Goal: Information Seeking & Learning: Compare options

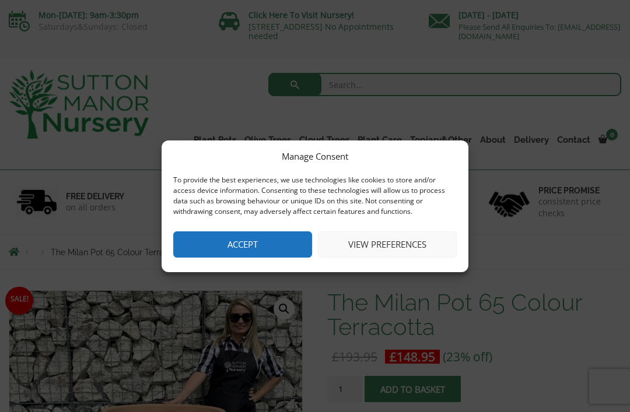
click at [390, 244] on button "View preferences" at bounding box center [387, 245] width 139 height 26
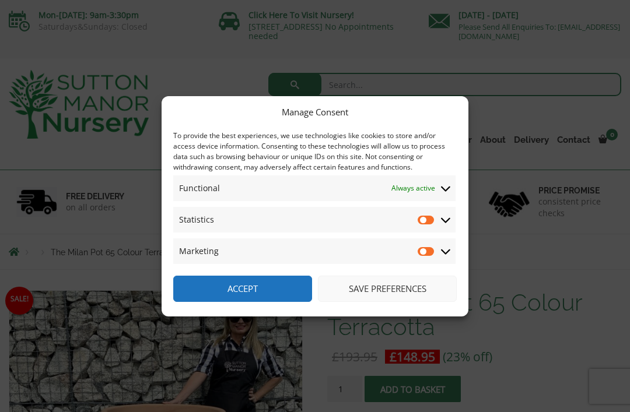
click at [447, 220] on icon at bounding box center [445, 220] width 9 height 10
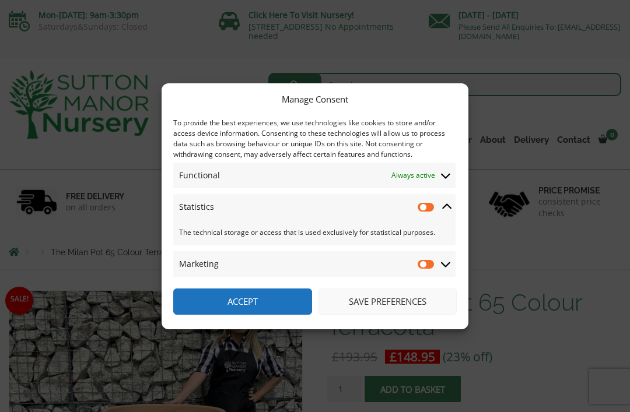
click at [425, 206] on input "Statistics" at bounding box center [426, 207] width 17 height 12
click at [435, 202] on input "Statistics" at bounding box center [426, 207] width 17 height 12
checkbox input "false"
click at [383, 304] on button "Save preferences" at bounding box center [387, 302] width 139 height 26
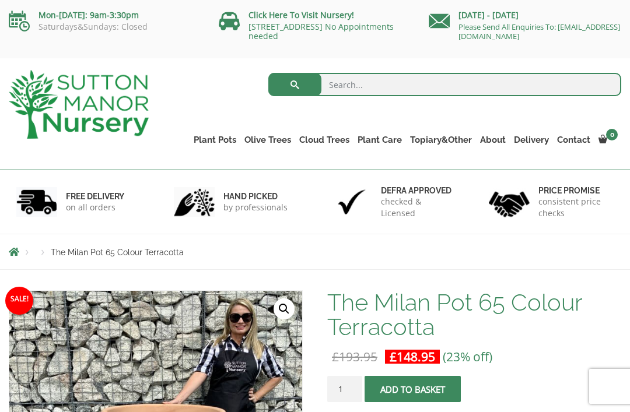
click at [361, 86] on input "search" at bounding box center [444, 84] width 353 height 23
type input "Frost proof pot"
click at [295, 85] on button "submit" at bounding box center [294, 84] width 53 height 23
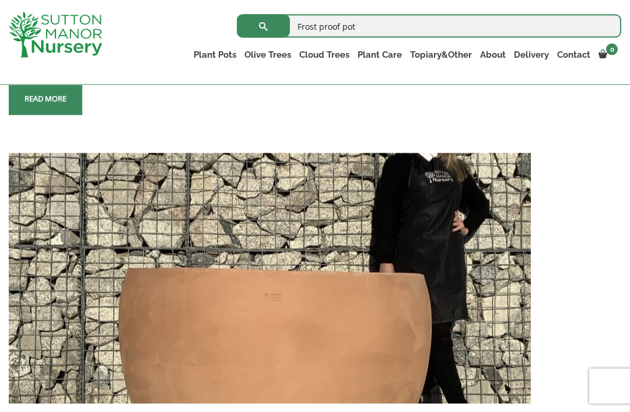
scroll to position [1489, 0]
click at [0, 0] on link "The Old Stone Pots" at bounding box center [0, 0] width 0 height 0
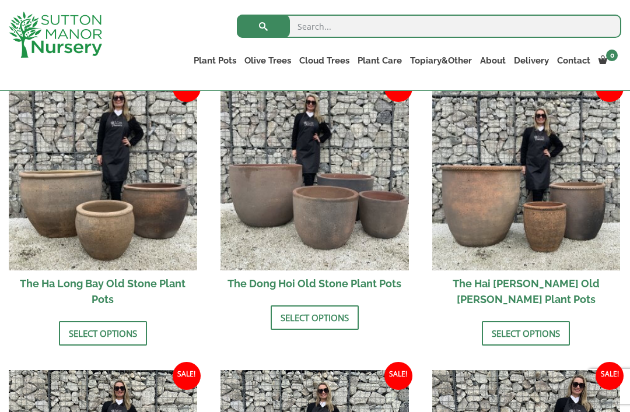
scroll to position [420, 0]
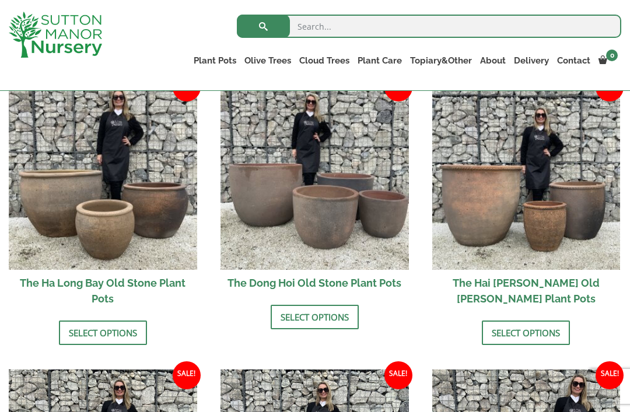
click at [120, 334] on link "Select options" at bounding box center [103, 333] width 88 height 24
click at [352, 211] on img at bounding box center [314, 176] width 188 height 188
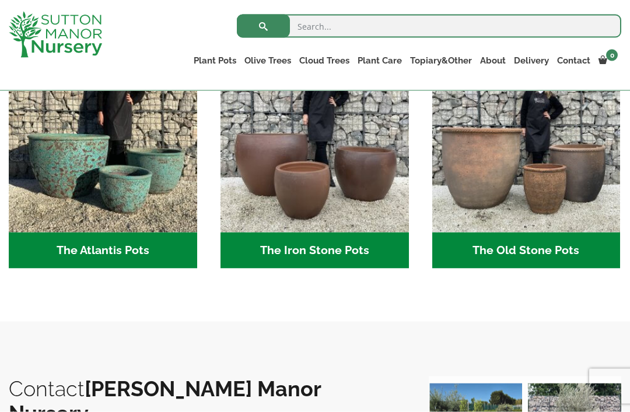
scroll to position [646, 0]
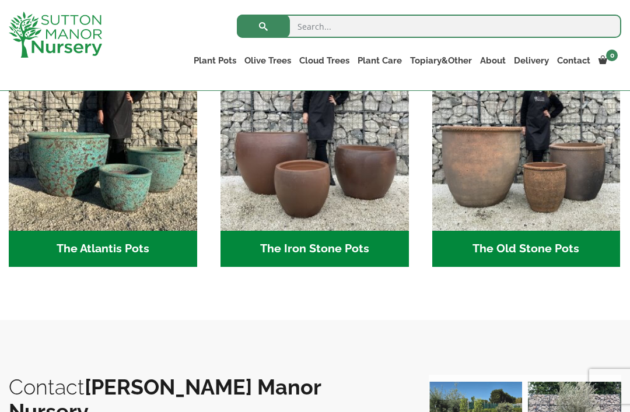
click at [347, 165] on img "Visit product category The Iron Stone Pots" at bounding box center [314, 137] width 188 height 188
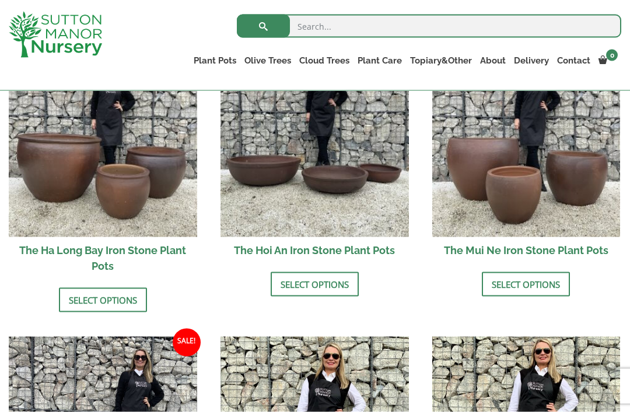
scroll to position [459, 0]
click at [143, 166] on img at bounding box center [103, 142] width 188 height 188
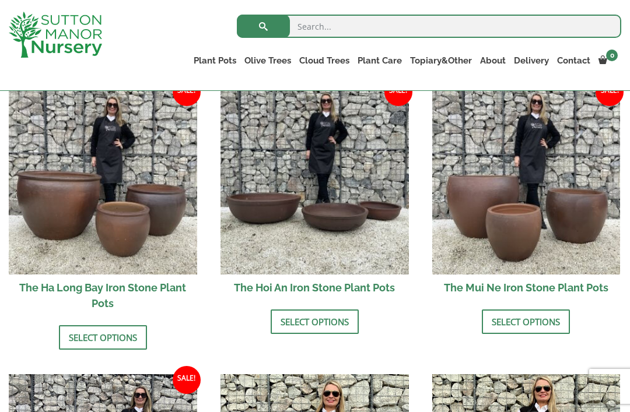
scroll to position [422, 0]
click at [526, 324] on link "Select options" at bounding box center [526, 321] width 88 height 24
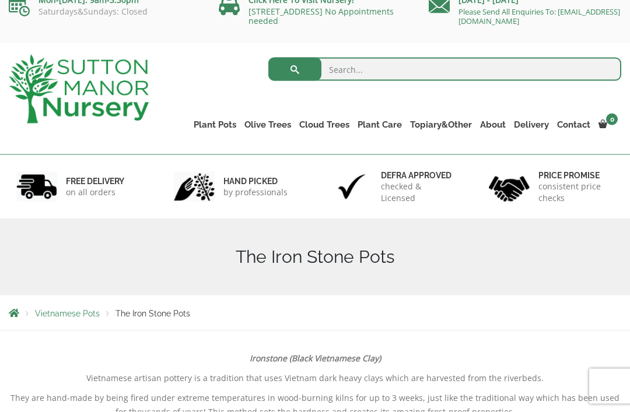
scroll to position [0, 0]
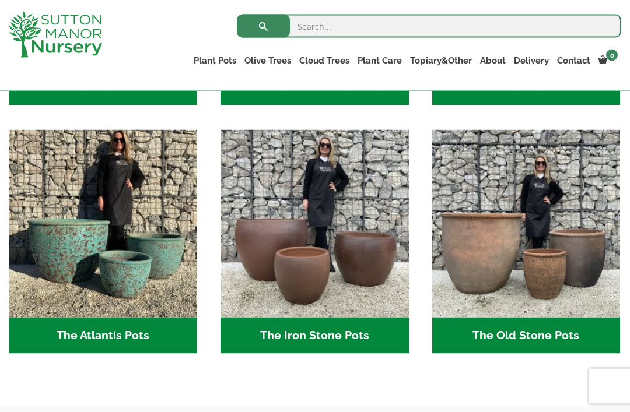
scroll to position [560, 0]
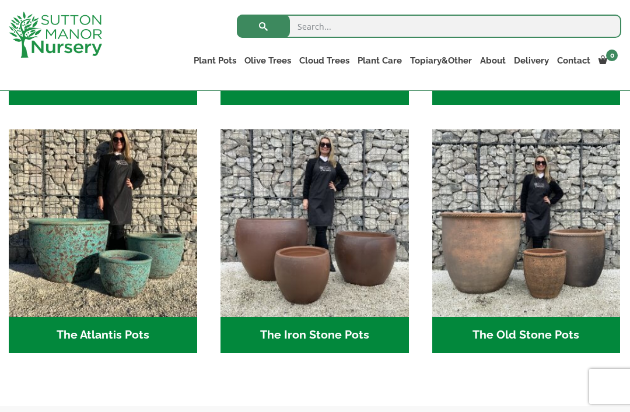
click at [135, 240] on img "Visit product category The Atlantis Pots" at bounding box center [103, 223] width 188 height 188
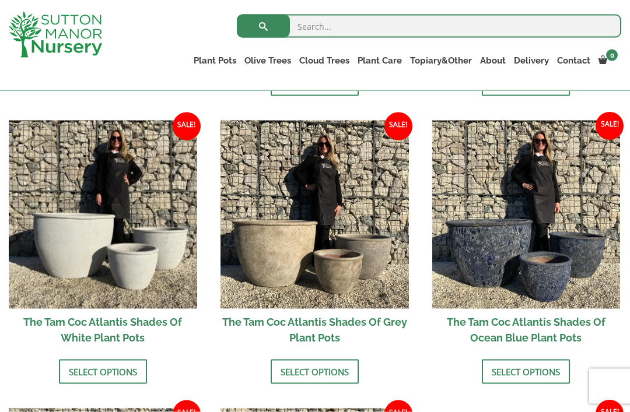
scroll to position [656, 0]
click at [331, 246] on img at bounding box center [314, 214] width 188 height 188
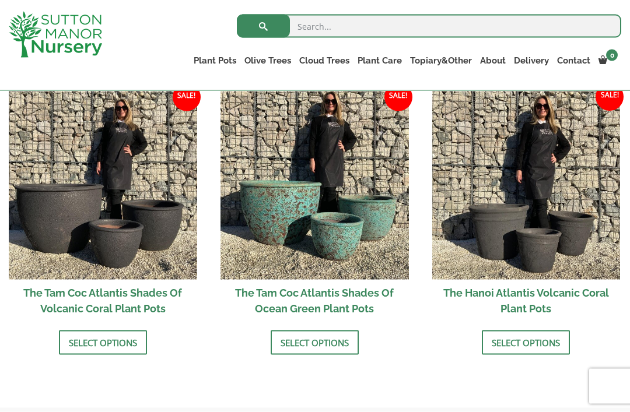
scroll to position [973, 0]
click at [127, 211] on img at bounding box center [103, 185] width 188 height 188
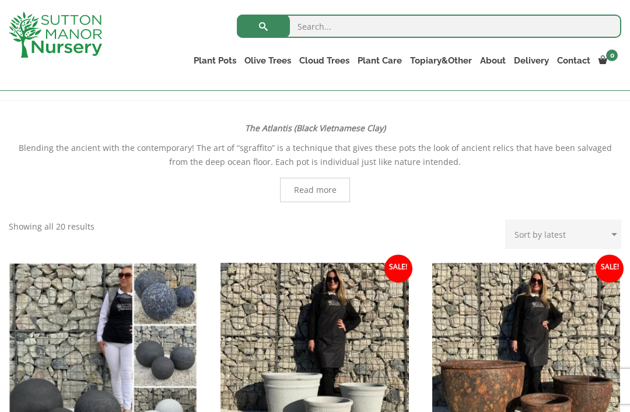
scroll to position [0, 0]
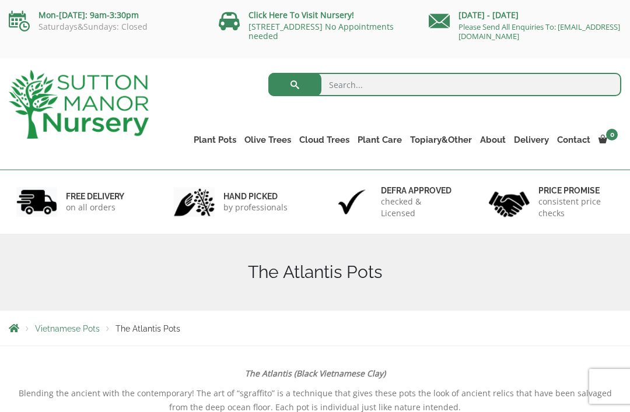
click at [0, 0] on link "Fibre Clay Pots" at bounding box center [0, 0] width 0 height 0
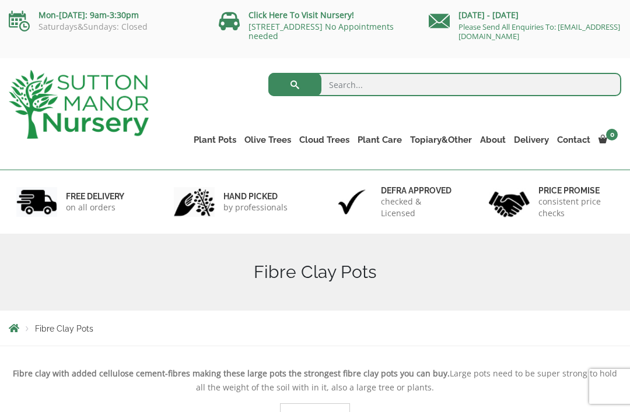
click at [0, 0] on link "Rolled Rim Classico" at bounding box center [0, 0] width 0 height 0
click at [0, 0] on link "Jars And Urns" at bounding box center [0, 0] width 0 height 0
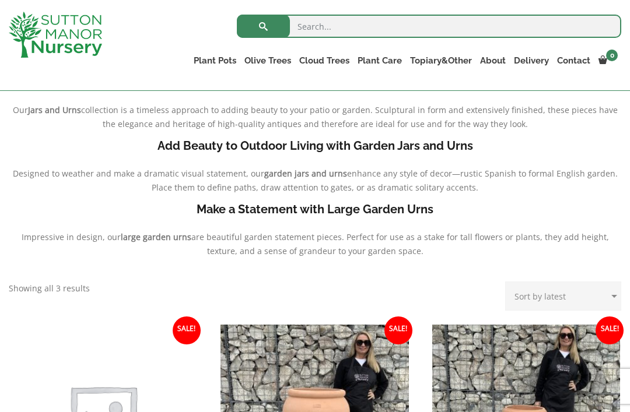
scroll to position [293, 0]
